Goal: Find specific page/section: Find specific page/section

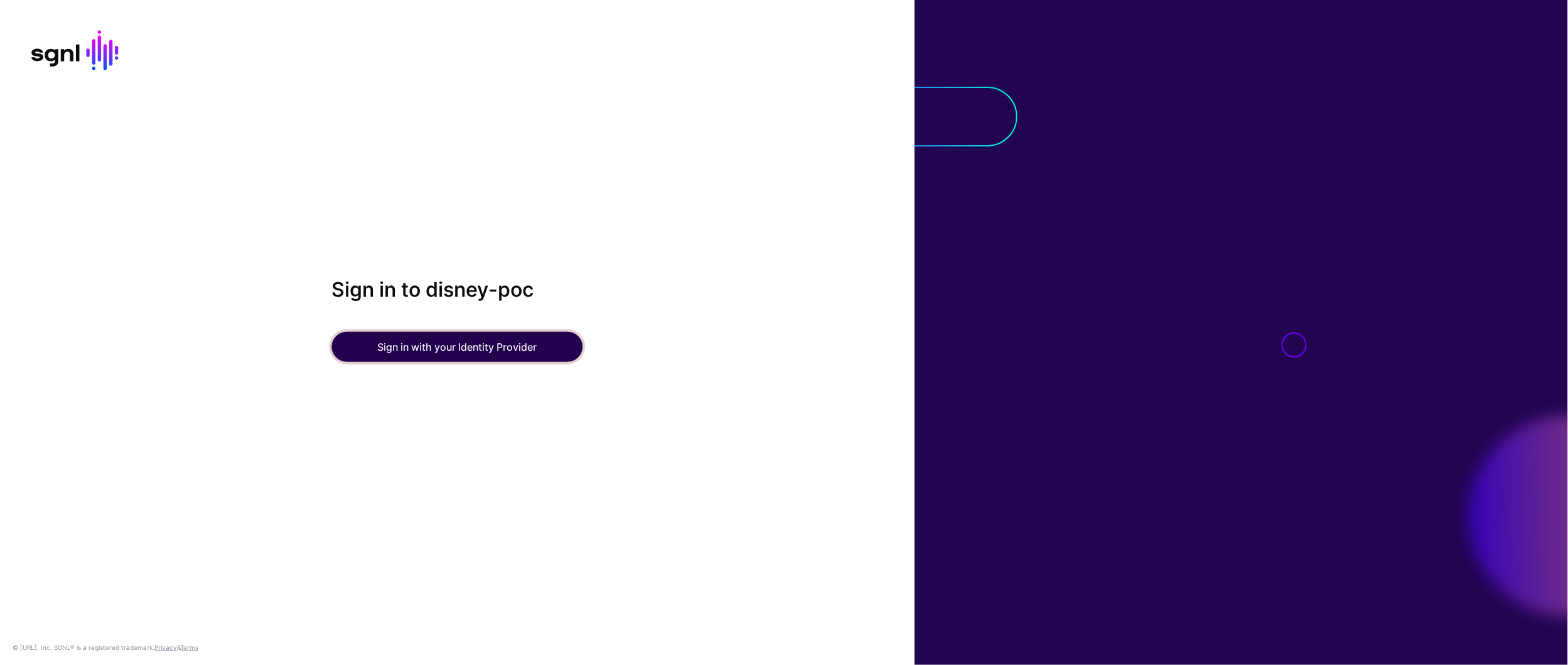
click at [456, 351] on button "Sign in with your Identity Provider" at bounding box center [457, 347] width 251 height 30
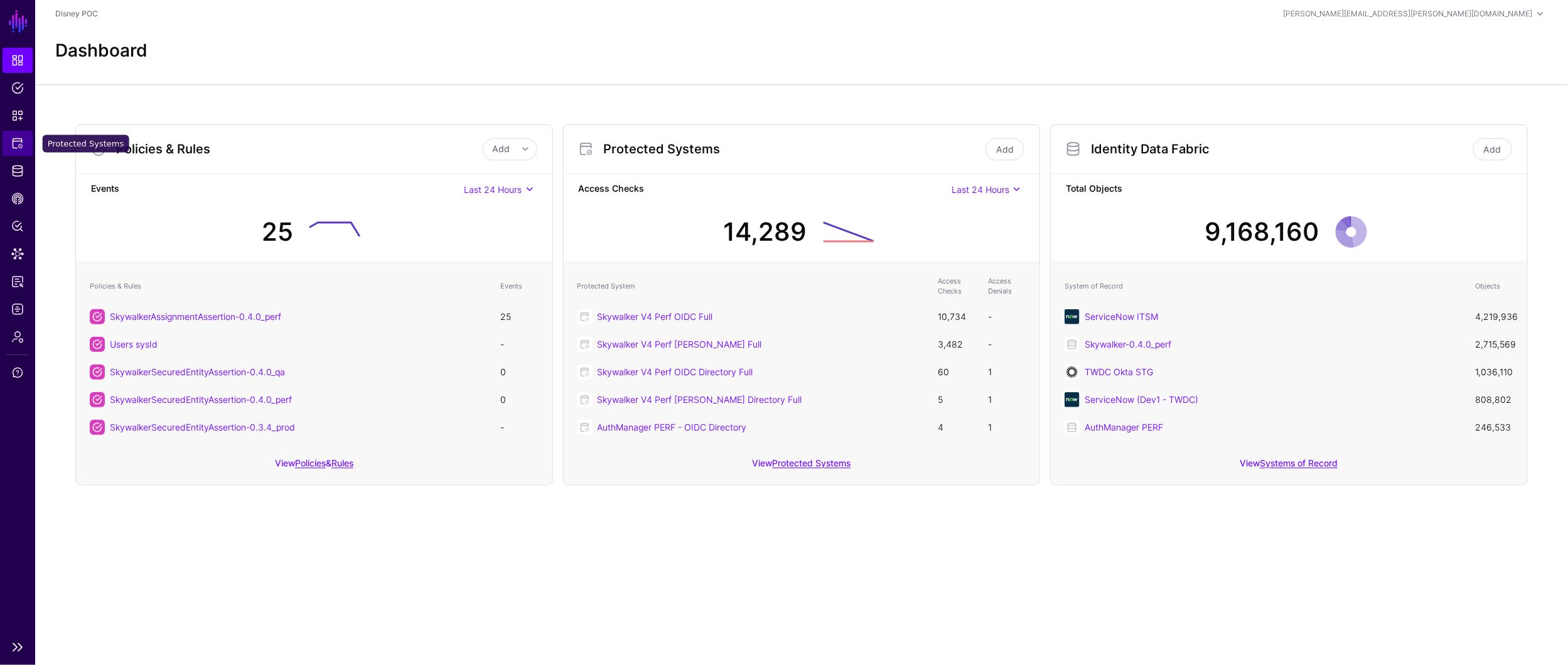
click at [20, 145] on span "Protected Systems" at bounding box center [17, 143] width 13 height 13
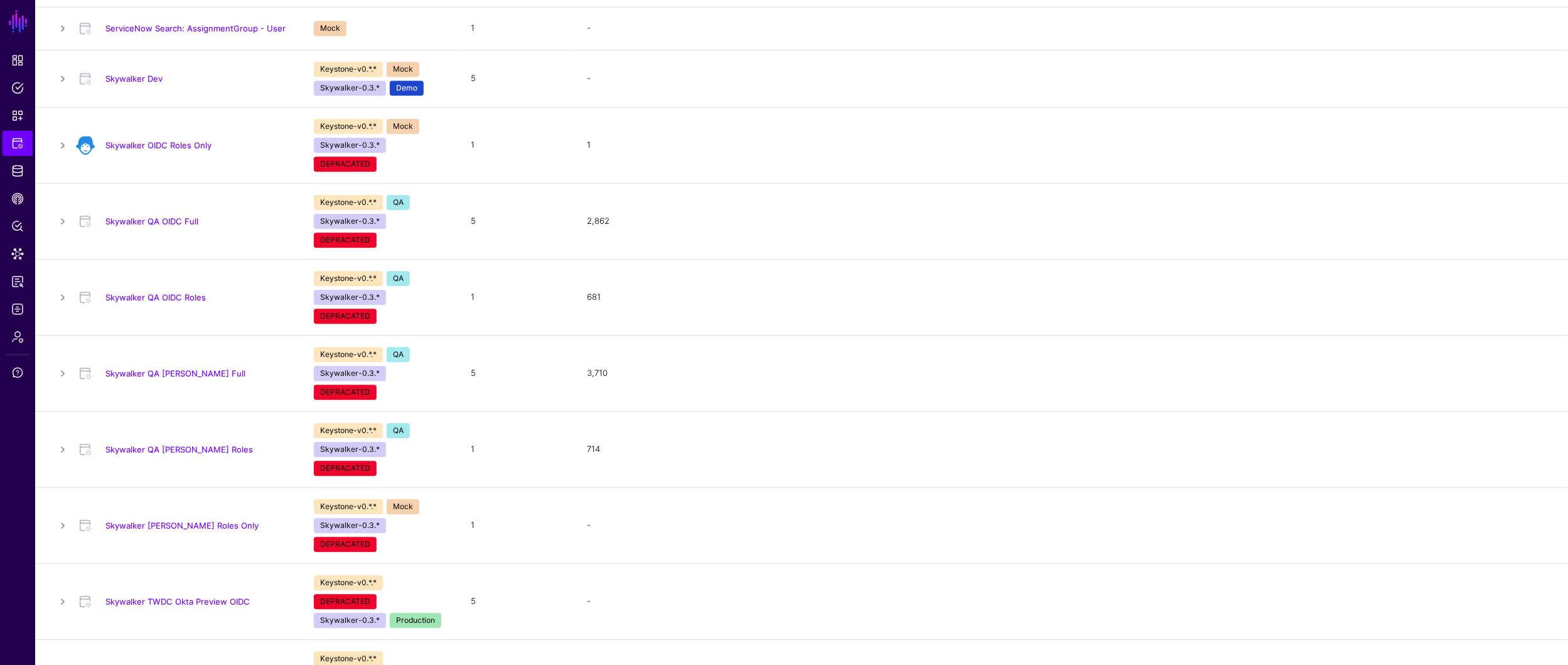
scroll to position [1388, 0]
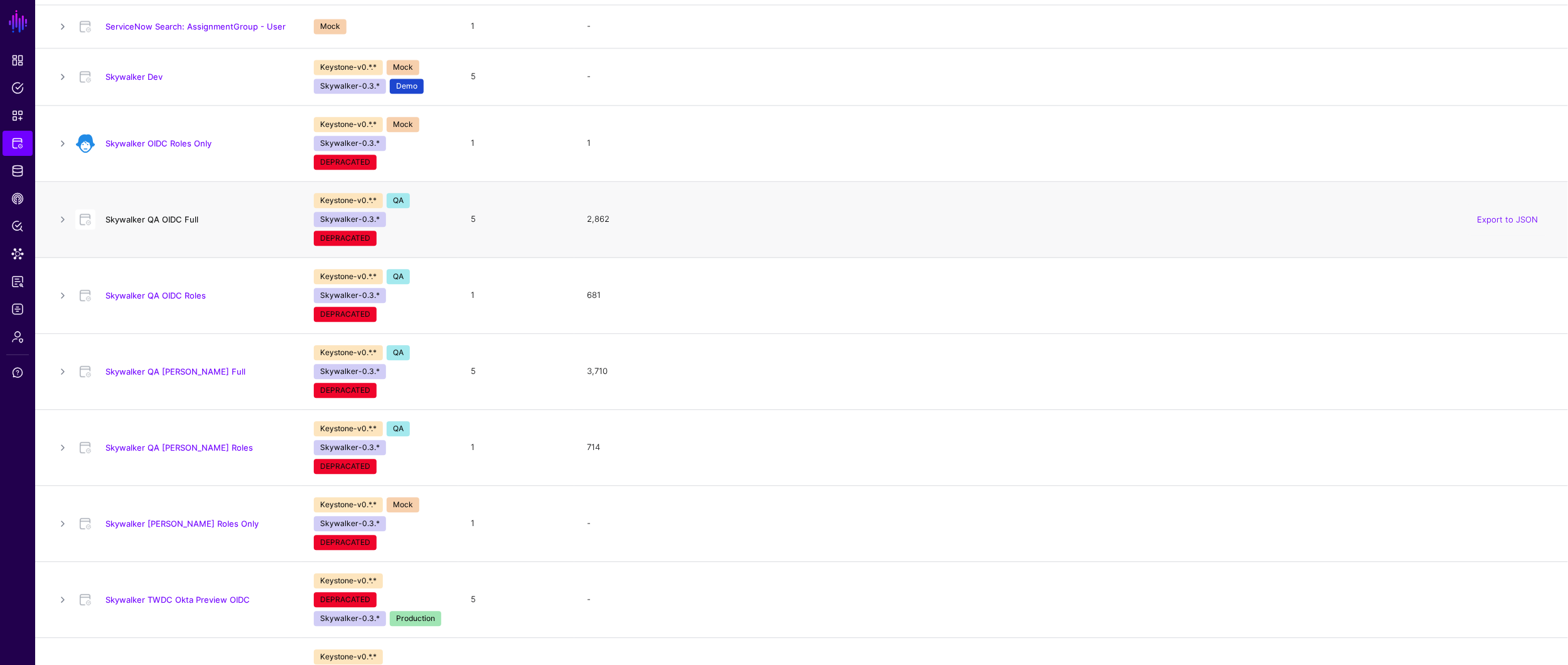
click at [113, 218] on link "Skywalker QA OIDC Full" at bounding box center [152, 219] width 93 height 10
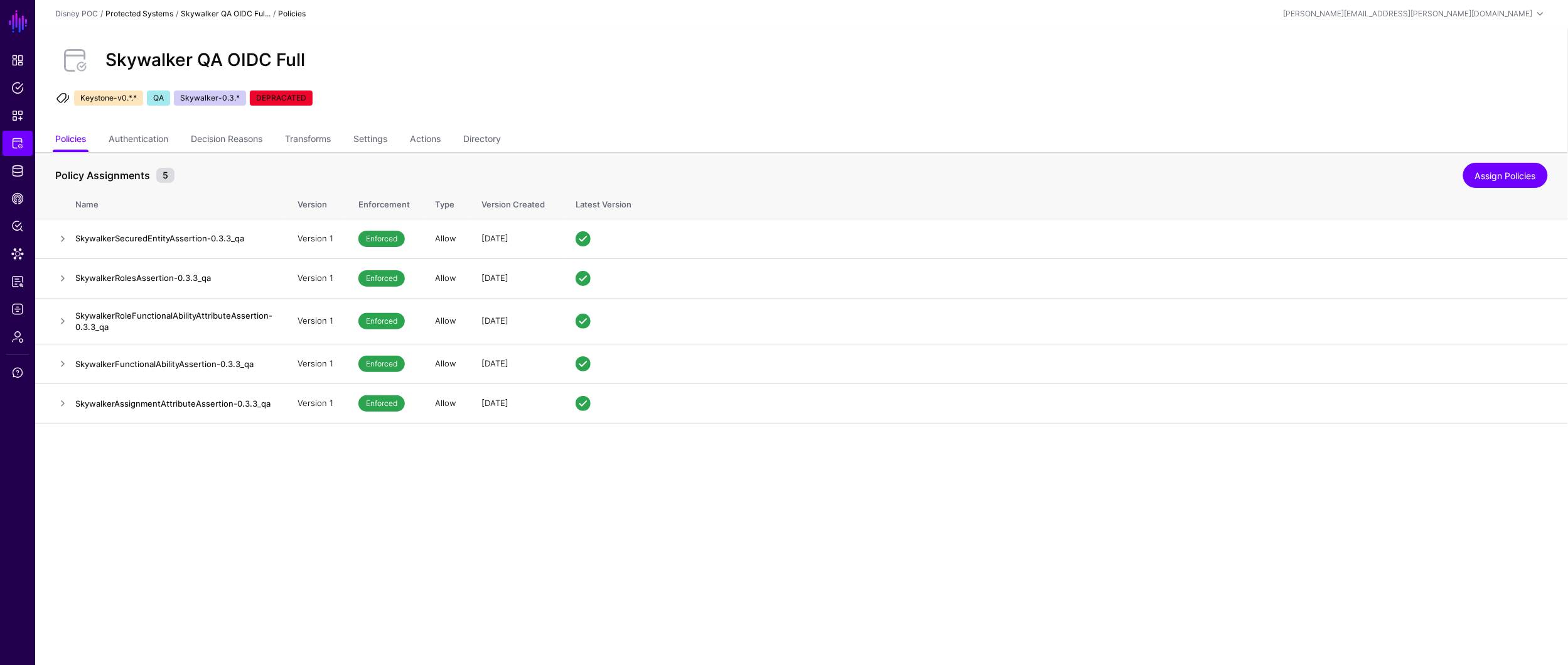
click at [159, 17] on link "Protected Systems" at bounding box center [139, 14] width 67 height 10
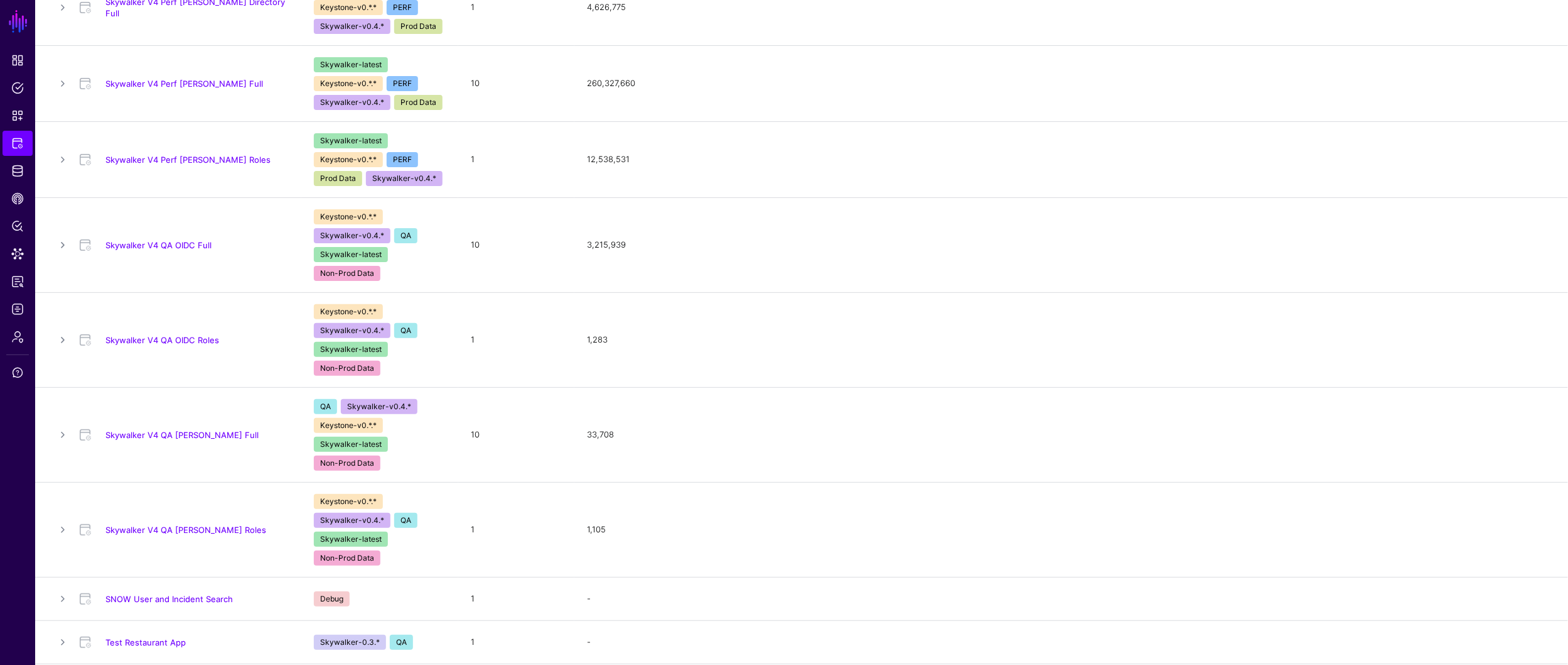
scroll to position [2405, 0]
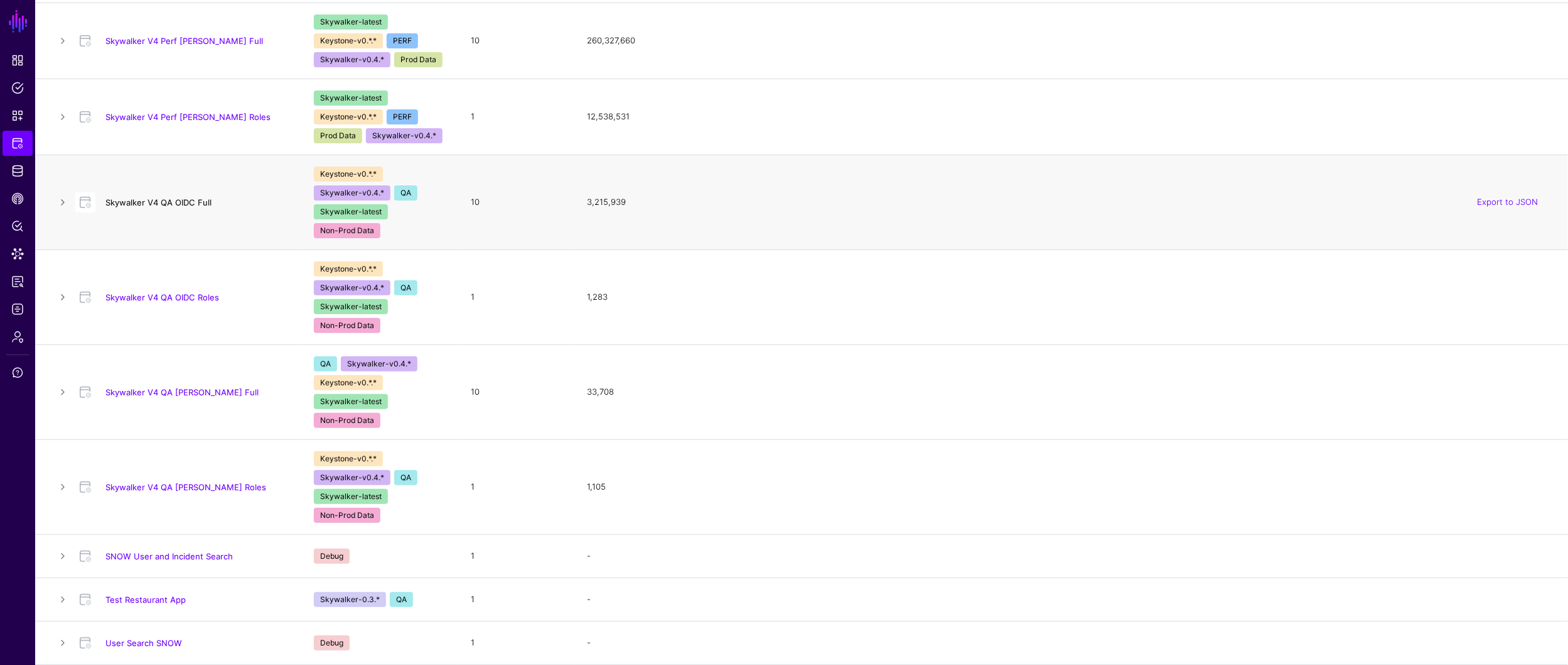
click at [137, 199] on link "Skywalker V4 QA OIDC Full" at bounding box center [159, 202] width 106 height 10
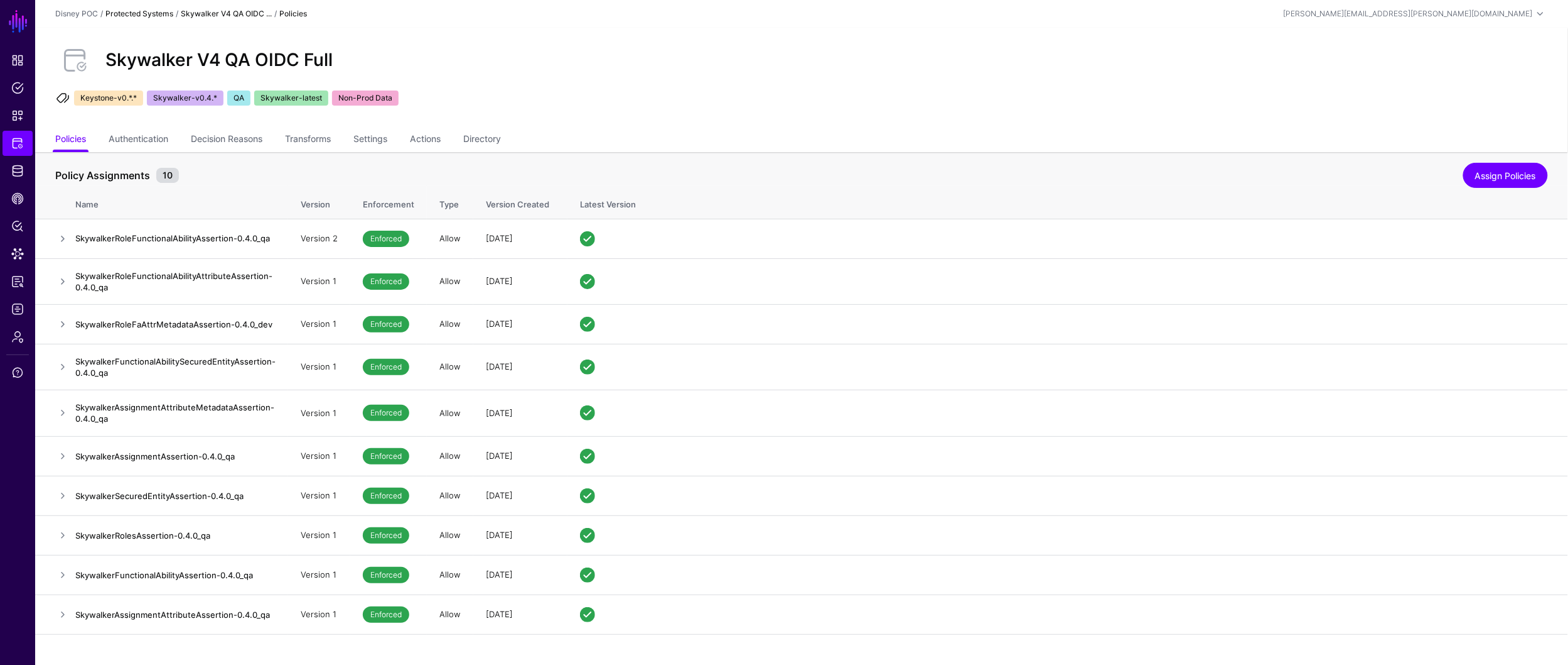
click at [133, 16] on link "Protected Systems" at bounding box center [139, 14] width 67 height 10
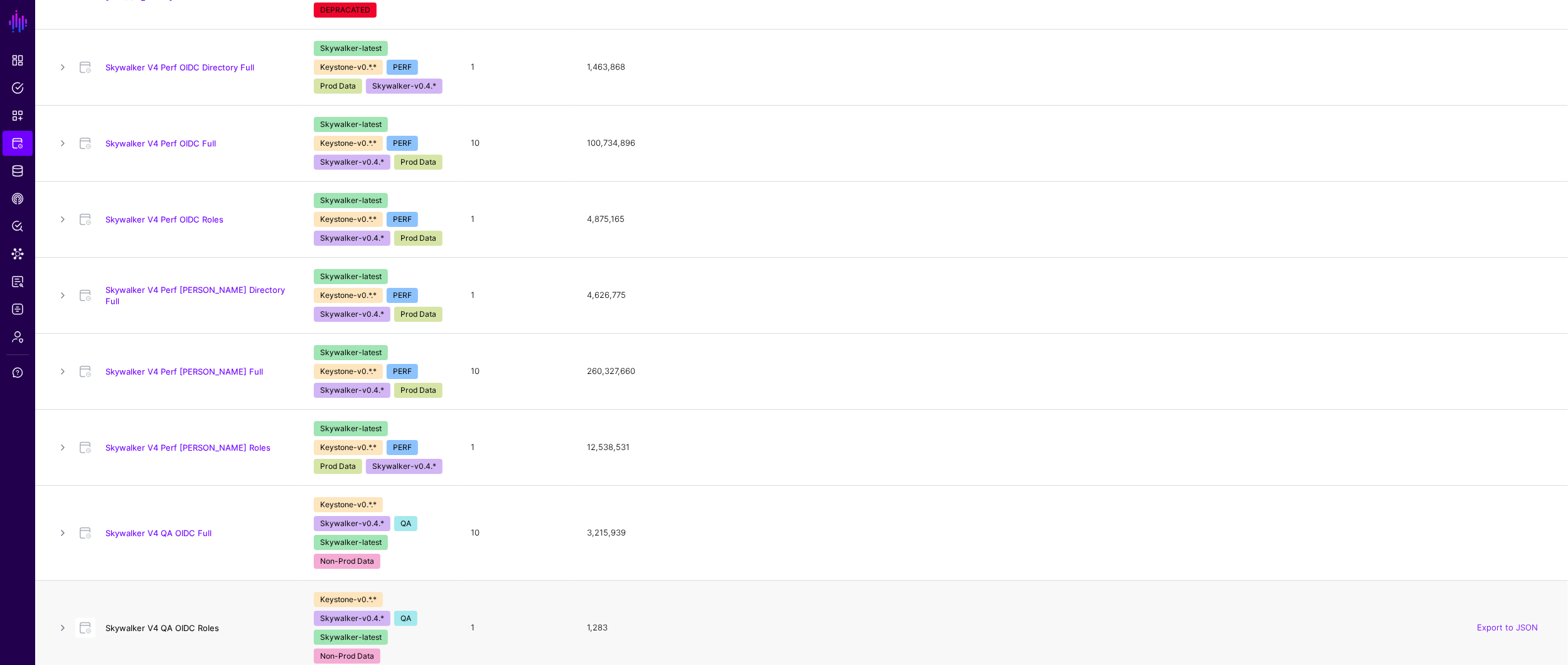
scroll to position [2069, 0]
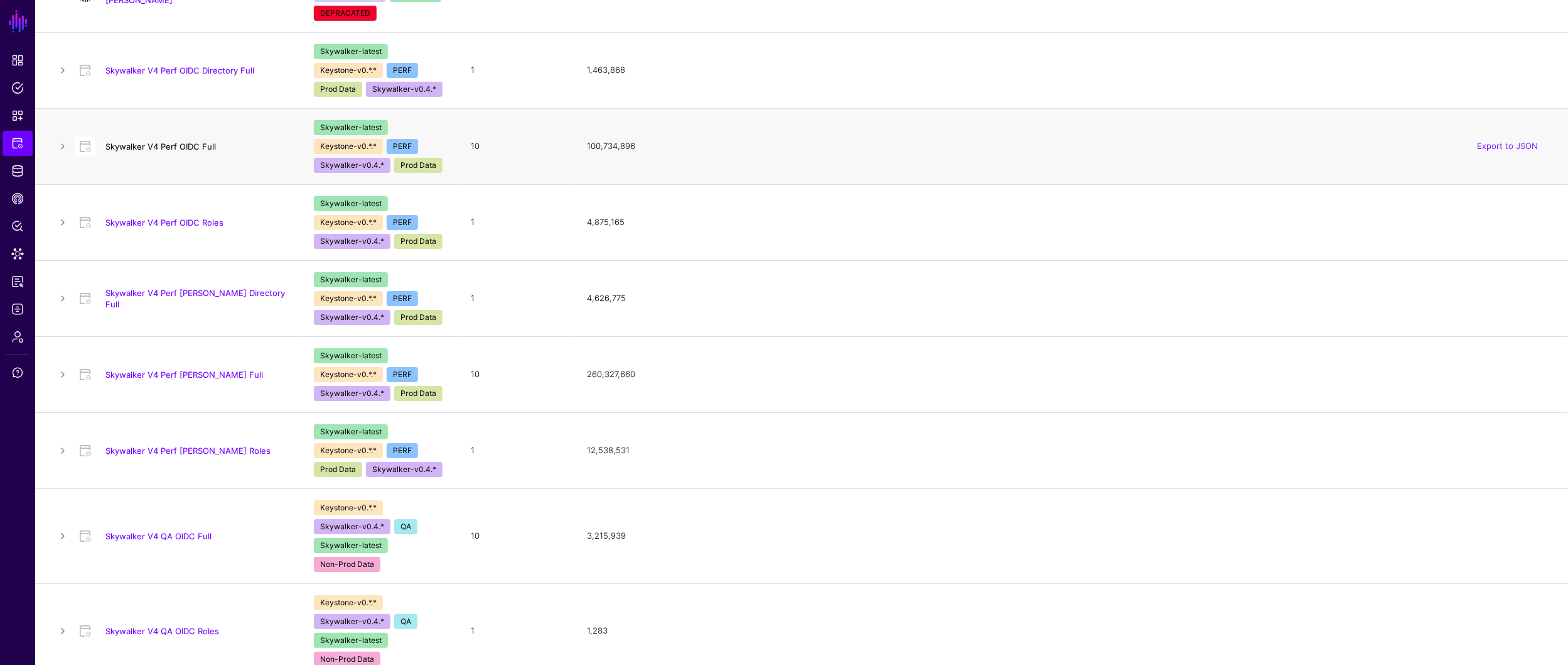
click at [174, 148] on link "Skywalker V4 Perf OIDC Full" at bounding box center [160, 146] width 110 height 10
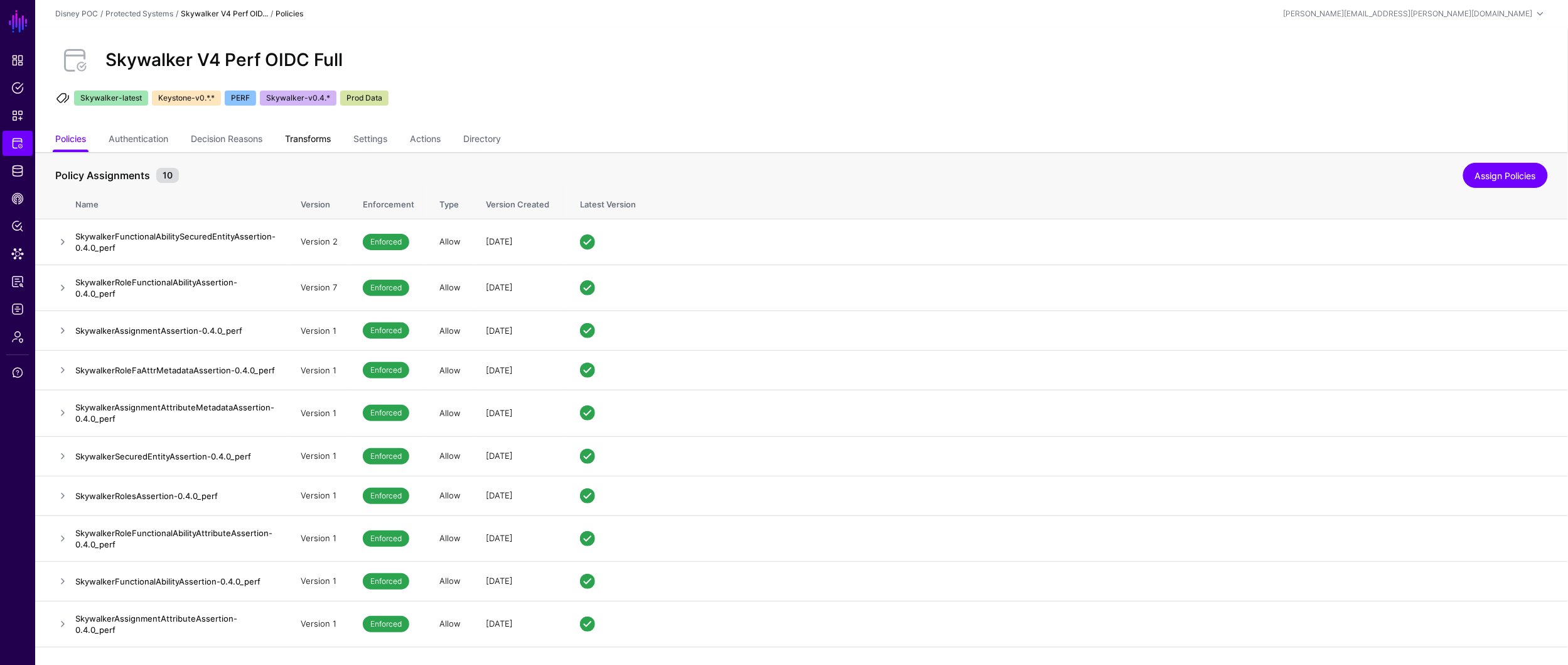
click at [326, 141] on link "Transforms" at bounding box center [308, 140] width 46 height 24
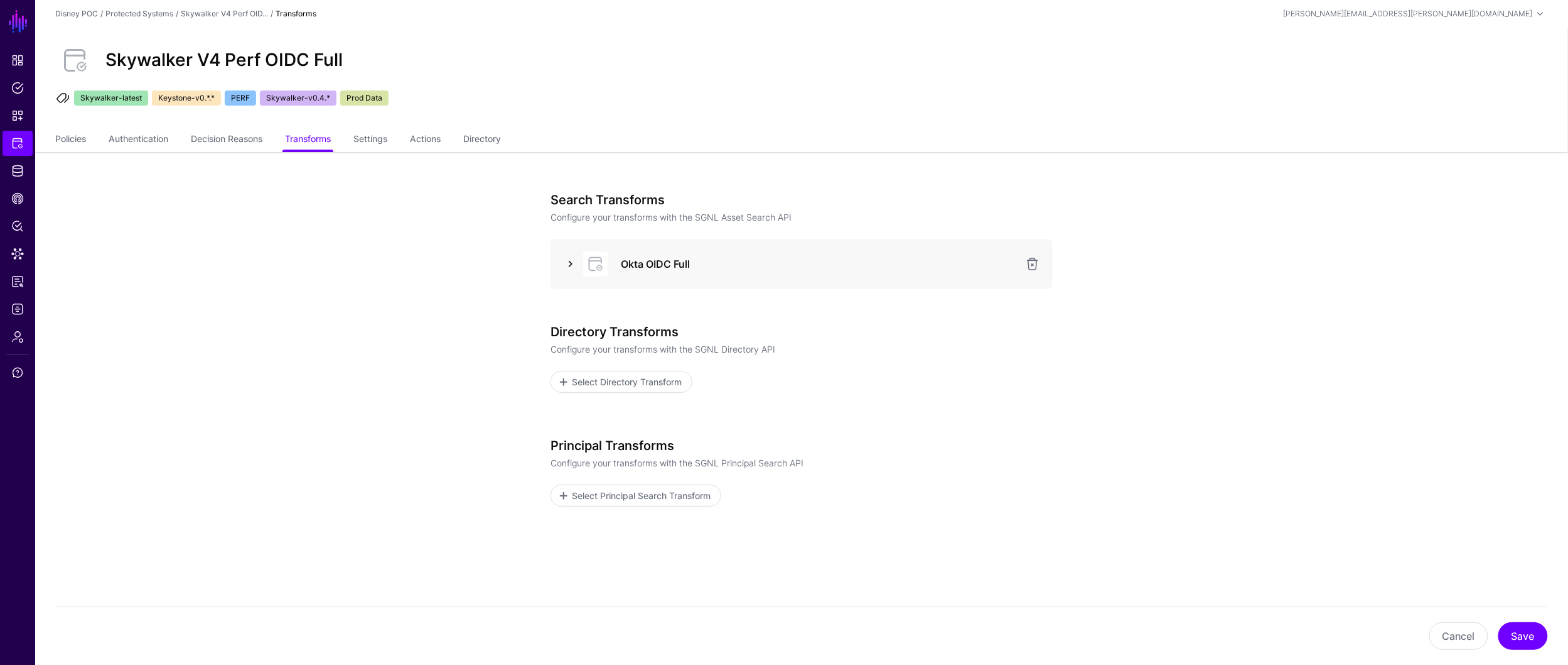
click at [572, 266] on link at bounding box center [570, 264] width 15 height 15
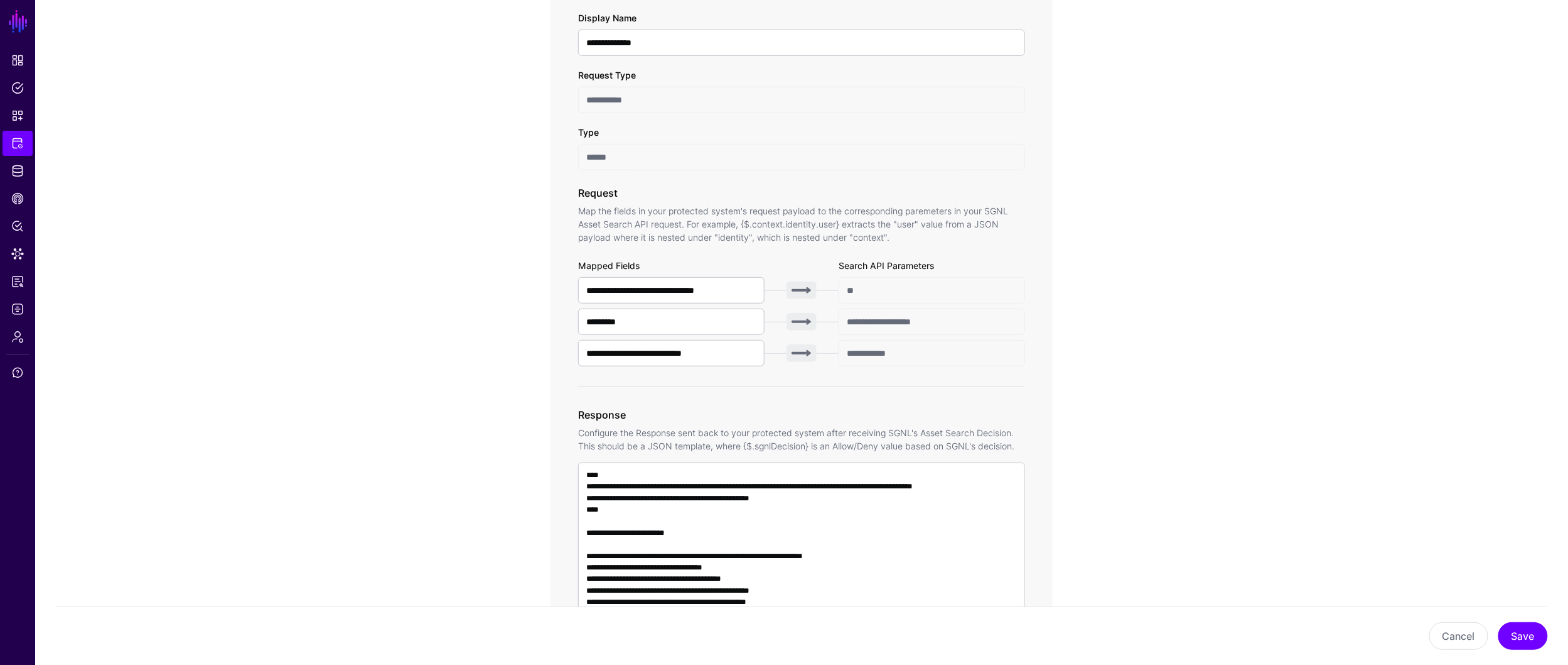
scroll to position [280, 0]
click at [136, 198] on app-integrations-item-transforms "**********" at bounding box center [801, 578] width 1533 height 1413
